Goal: Find specific page/section: Find specific page/section

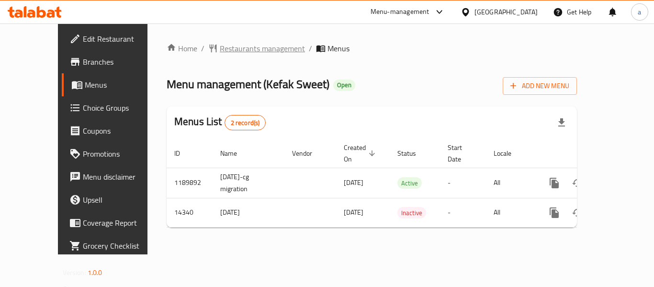
click at [233, 43] on span "Restaurants management" at bounding box center [262, 48] width 85 height 11
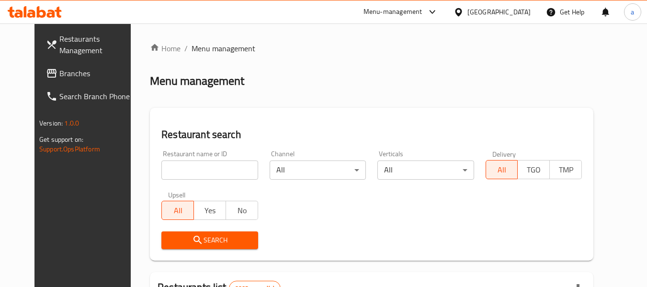
click at [59, 75] on span "Branches" at bounding box center [97, 73] width 76 height 11
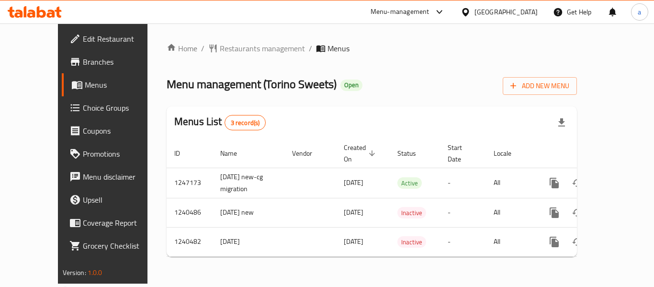
click at [230, 56] on div "Home / Restaurants management / Menus Menu management ( [GEOGRAPHIC_DATA] Sweet…" at bounding box center [372, 154] width 411 height 222
click at [229, 54] on span "Restaurants management" at bounding box center [262, 48] width 85 height 11
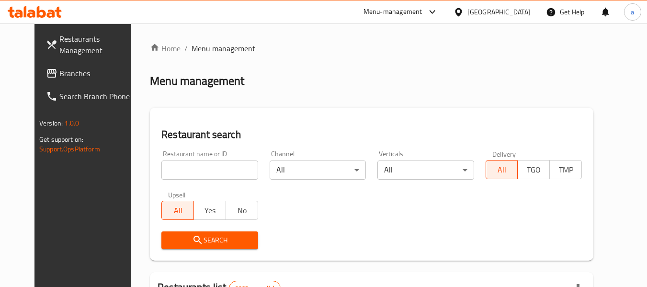
click at [42, 65] on link "Branches" at bounding box center [90, 73] width 104 height 23
